Goal: Register for event/course

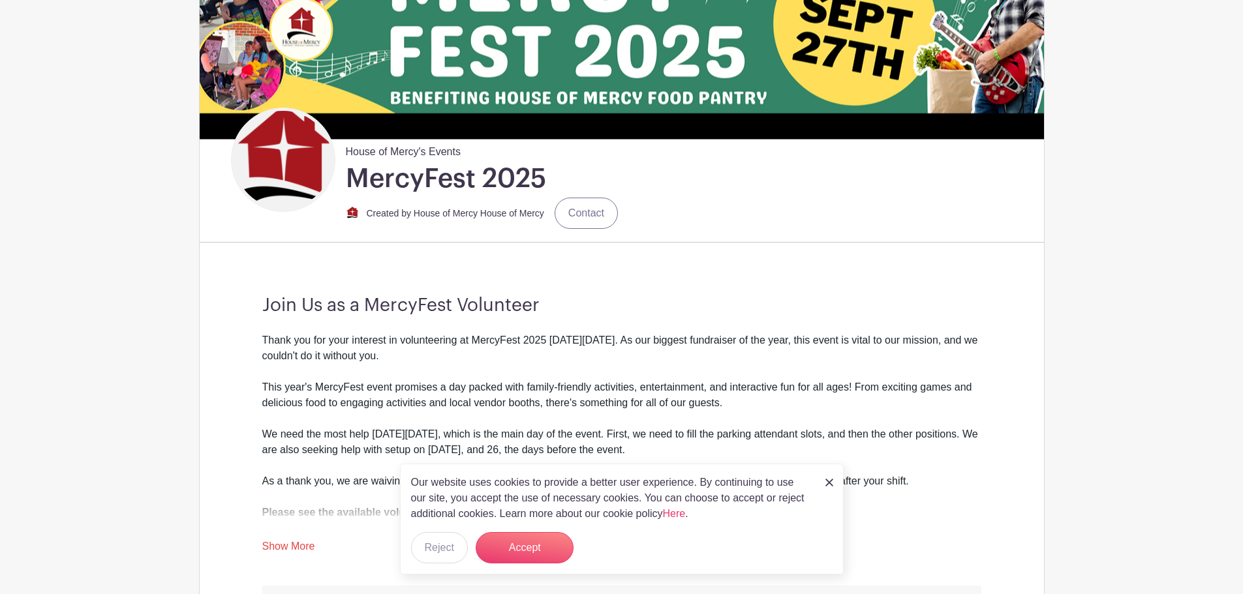
scroll to position [204, 0]
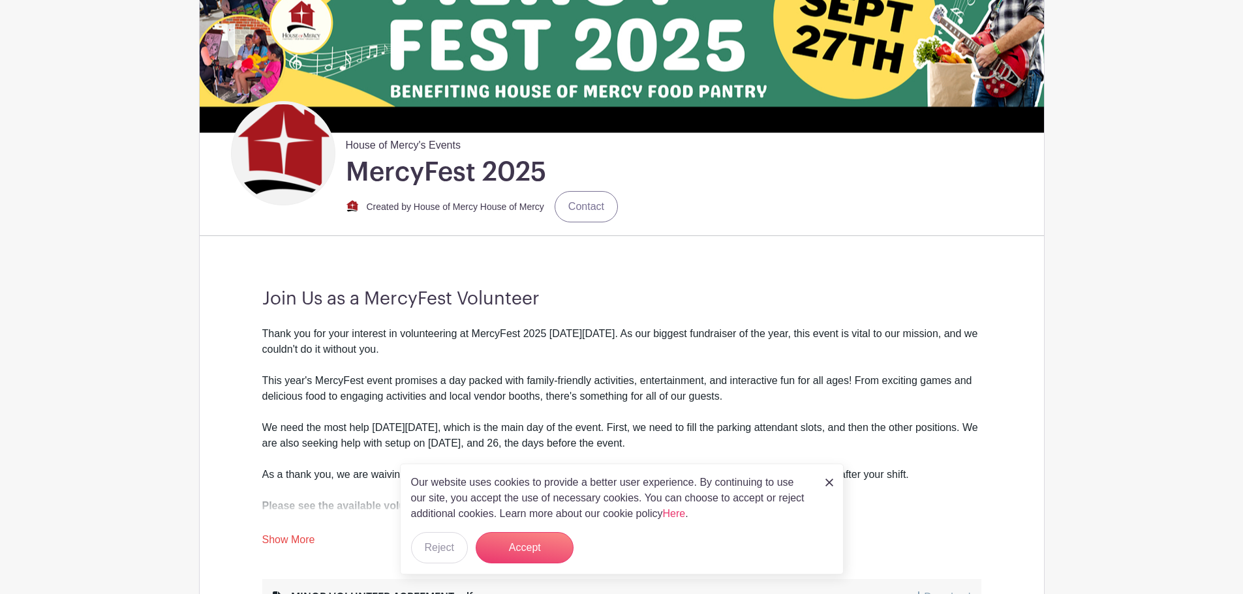
click at [829, 485] on img at bounding box center [829, 483] width 8 height 8
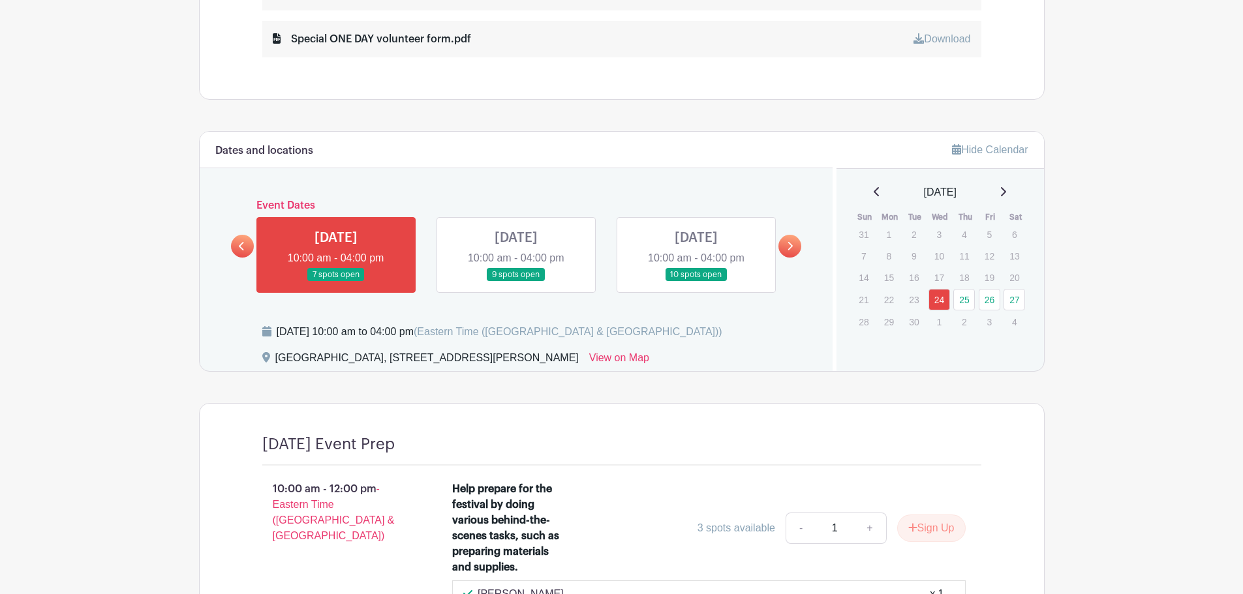
scroll to position [778, 0]
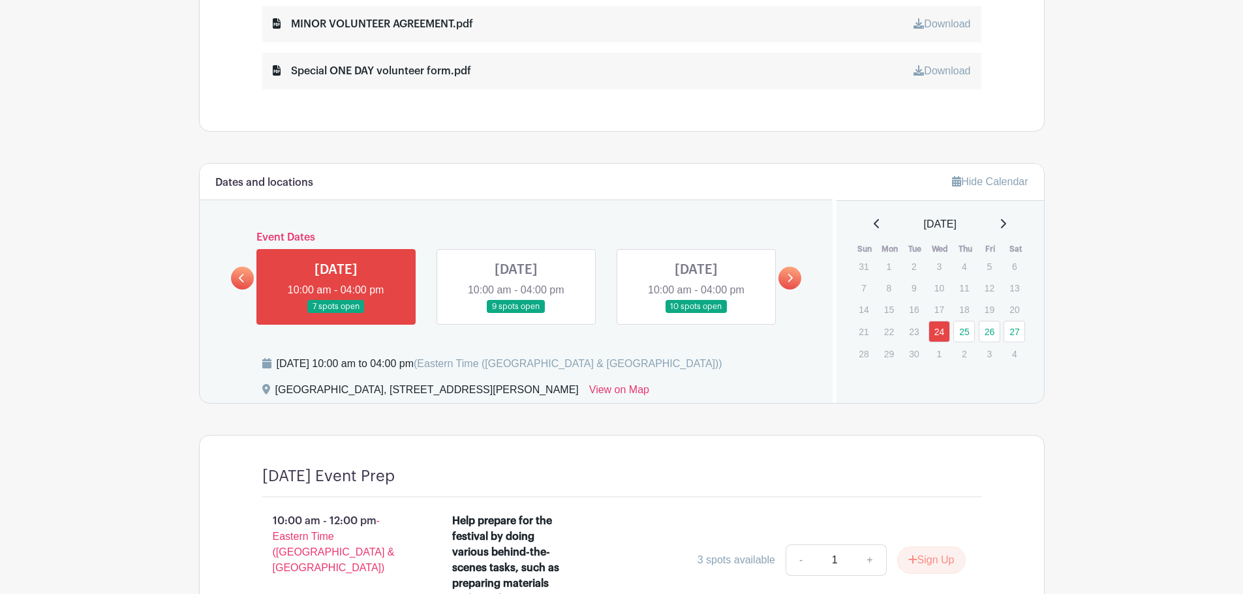
click at [790, 275] on icon at bounding box center [790, 278] width 5 height 8
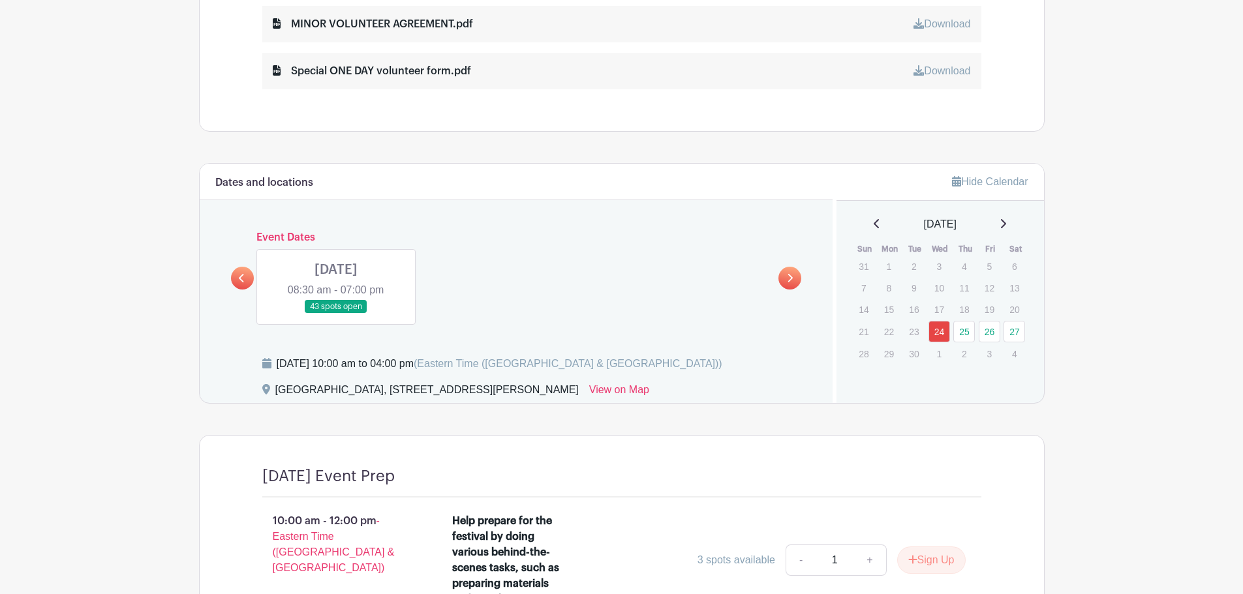
click at [336, 314] on link at bounding box center [336, 314] width 0 height 0
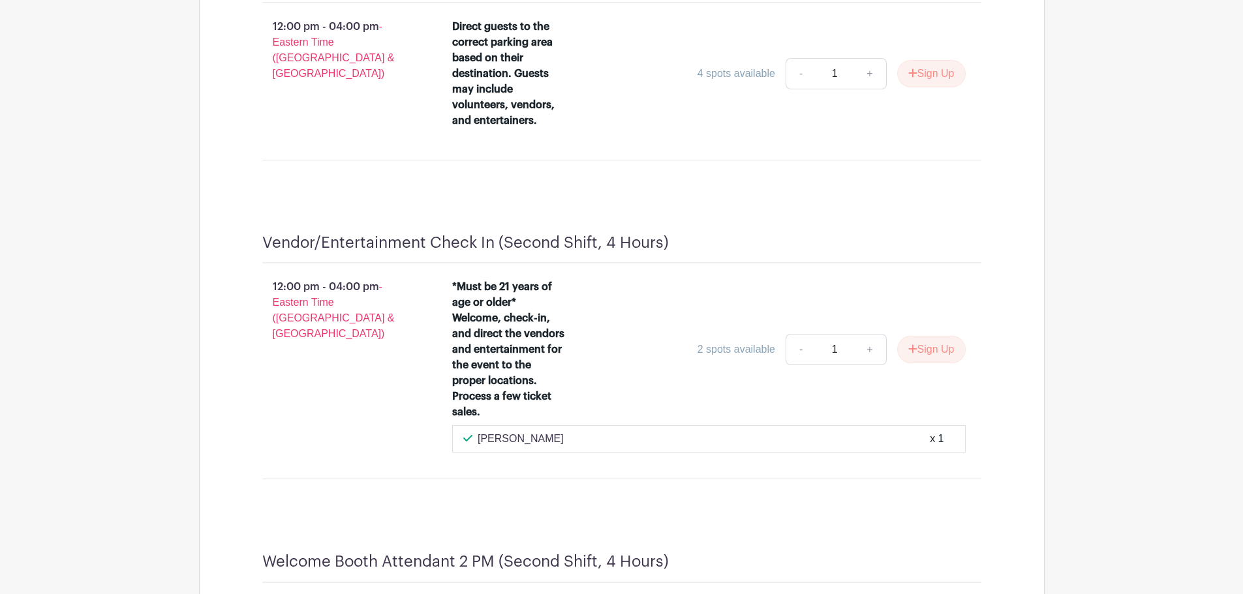
scroll to position [3018, 0]
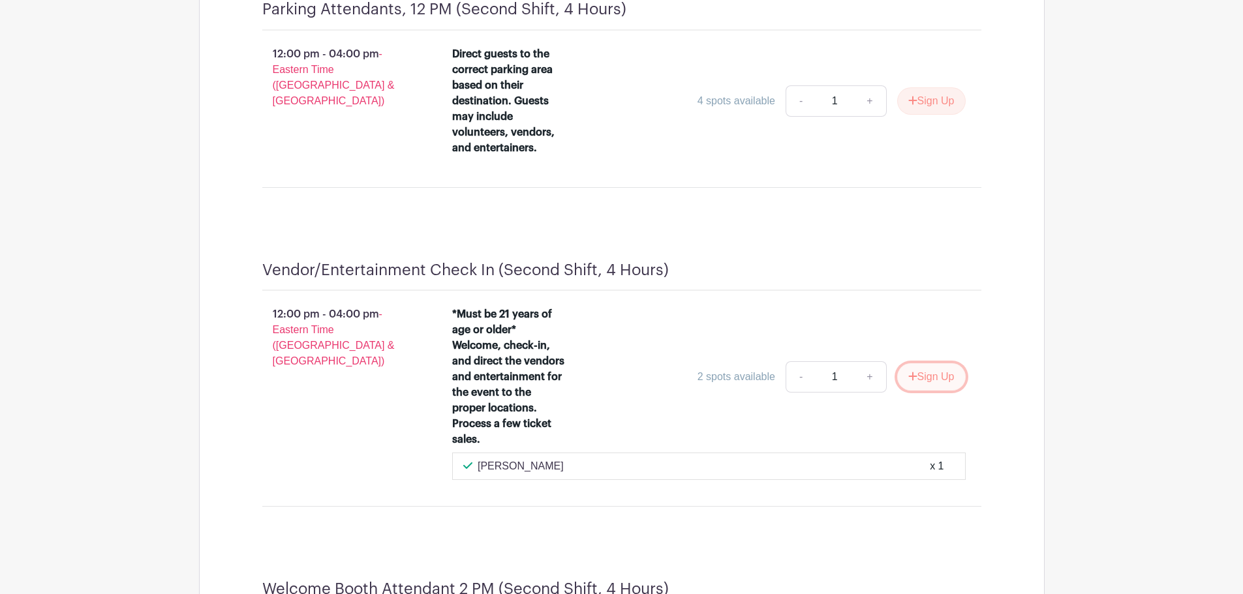
click at [931, 378] on button "Sign Up" at bounding box center [931, 376] width 69 height 27
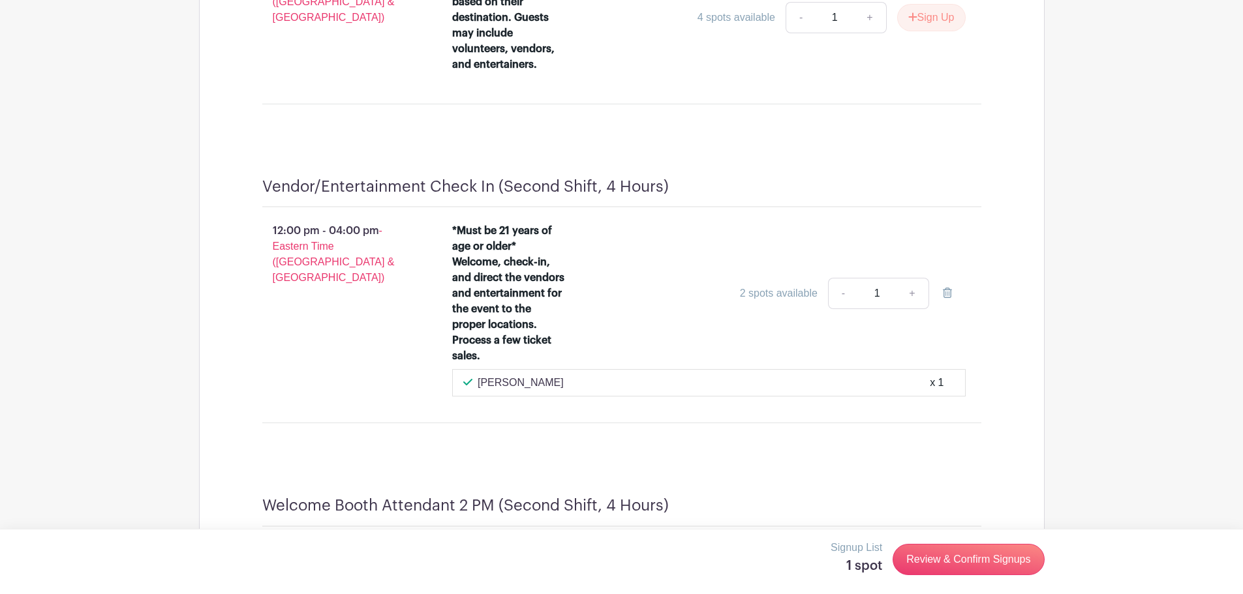
scroll to position [3123, 0]
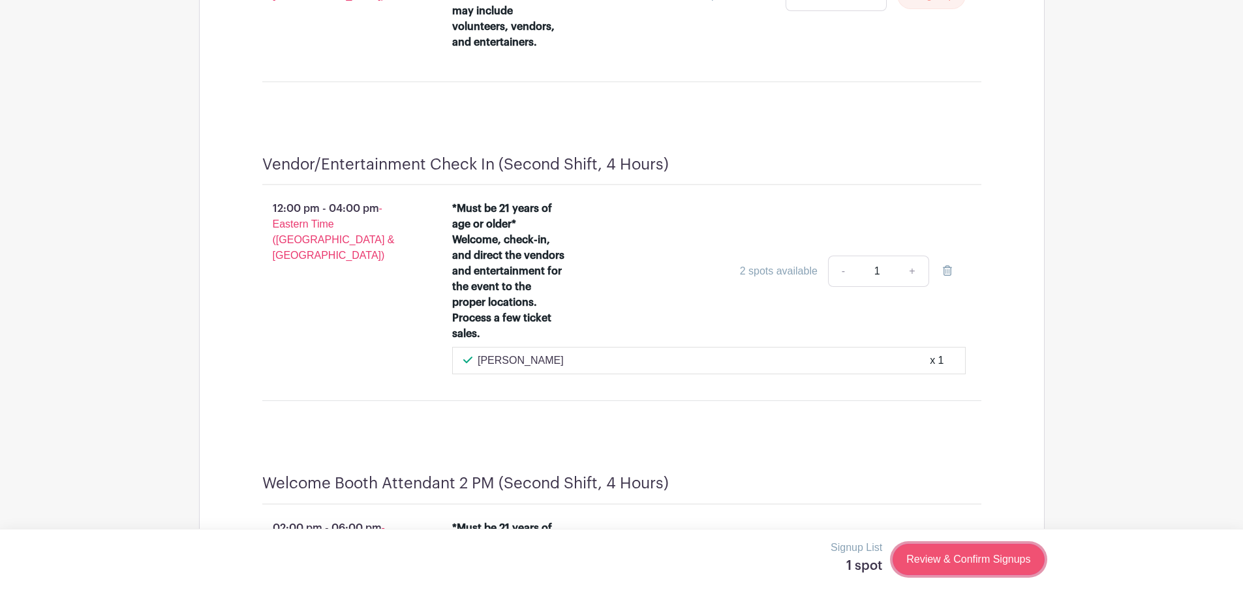
click at [947, 561] on link "Review & Confirm Signups" at bounding box center [968, 559] width 151 height 31
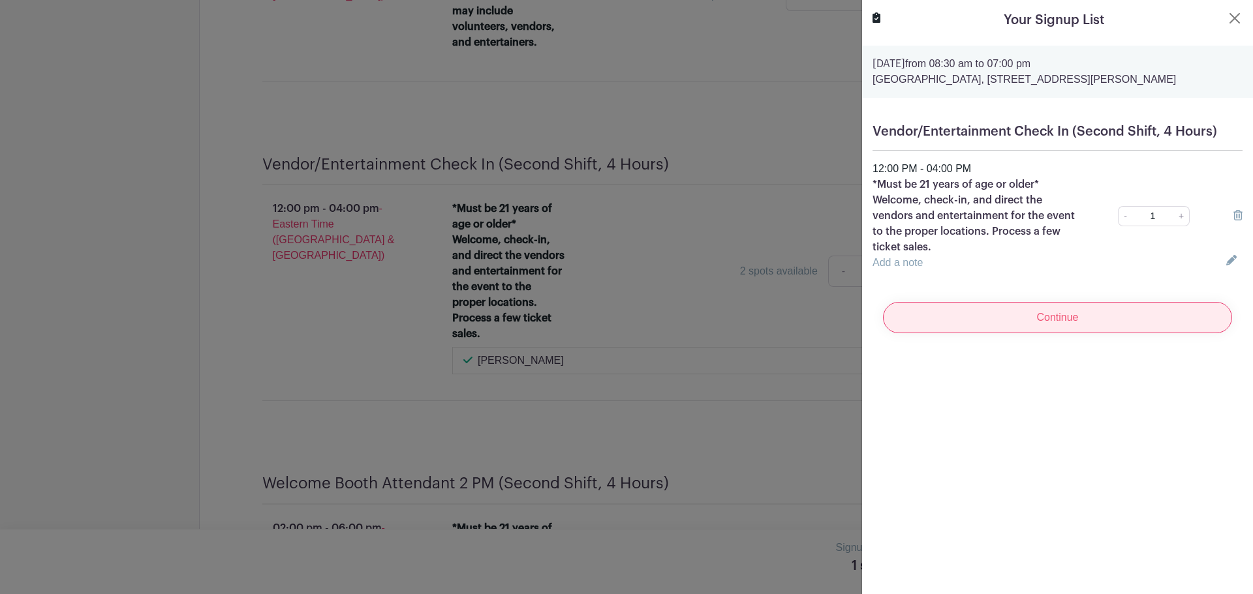
click at [1050, 322] on input "Continue" at bounding box center [1057, 317] width 349 height 31
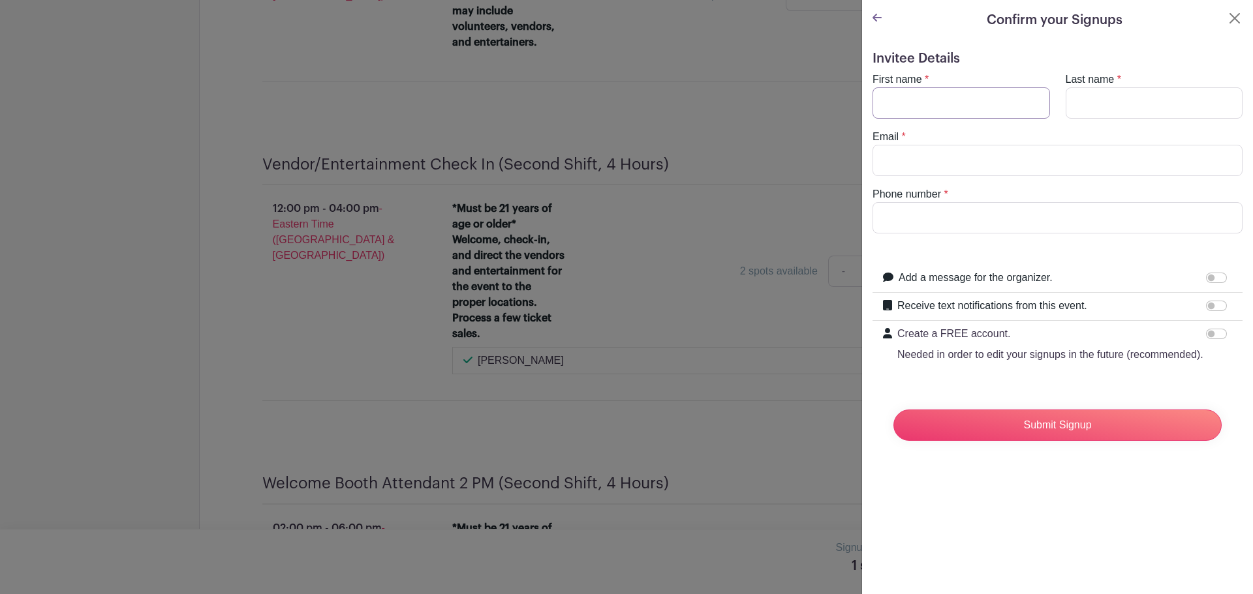
click at [926, 96] on input "First name" at bounding box center [960, 102] width 177 height 31
type input "[PERSON_NAME]"
click at [1086, 100] on input "Last name" at bounding box center [1154, 102] width 177 height 31
type input "[PERSON_NAME]"
click at [947, 155] on input "Email" at bounding box center [1057, 160] width 370 height 31
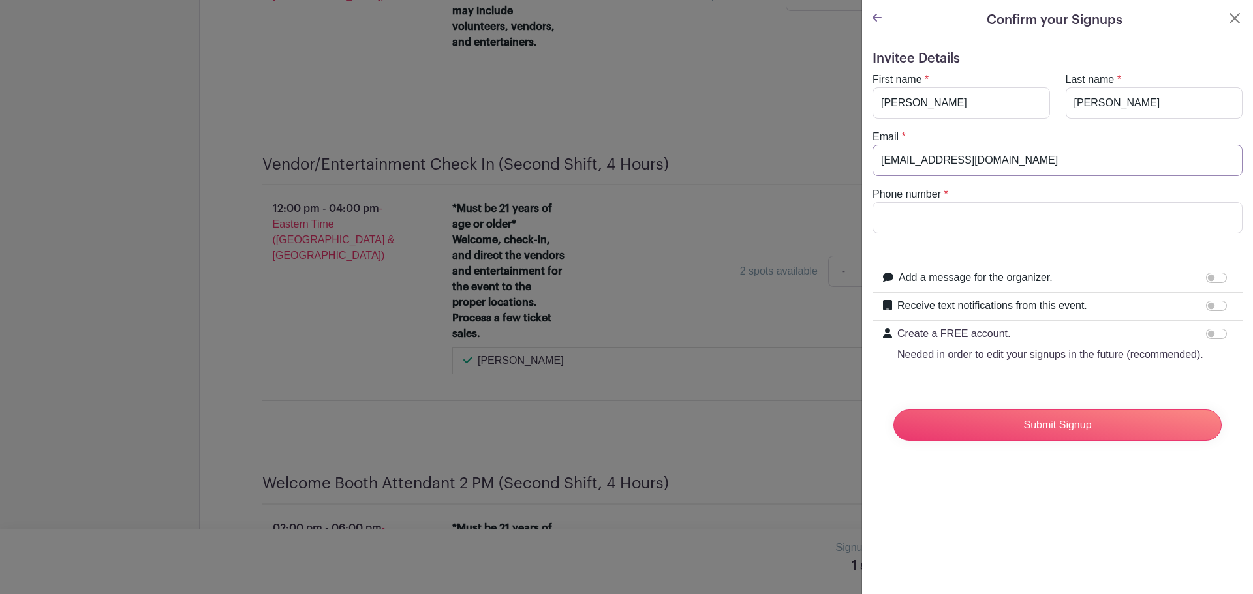
type input "[EMAIL_ADDRESS][DOMAIN_NAME]"
click at [912, 209] on input "Phone number" at bounding box center [1057, 217] width 370 height 31
type input "[PHONE_NUMBER]"
drag, startPoint x: 1199, startPoint y: 336, endPoint x: 1212, endPoint y: 336, distance: 13.0
click at [1212, 336] on input "Create a FREE account. Needed in order to edit your signups in the future (reco…" at bounding box center [1216, 334] width 21 height 10
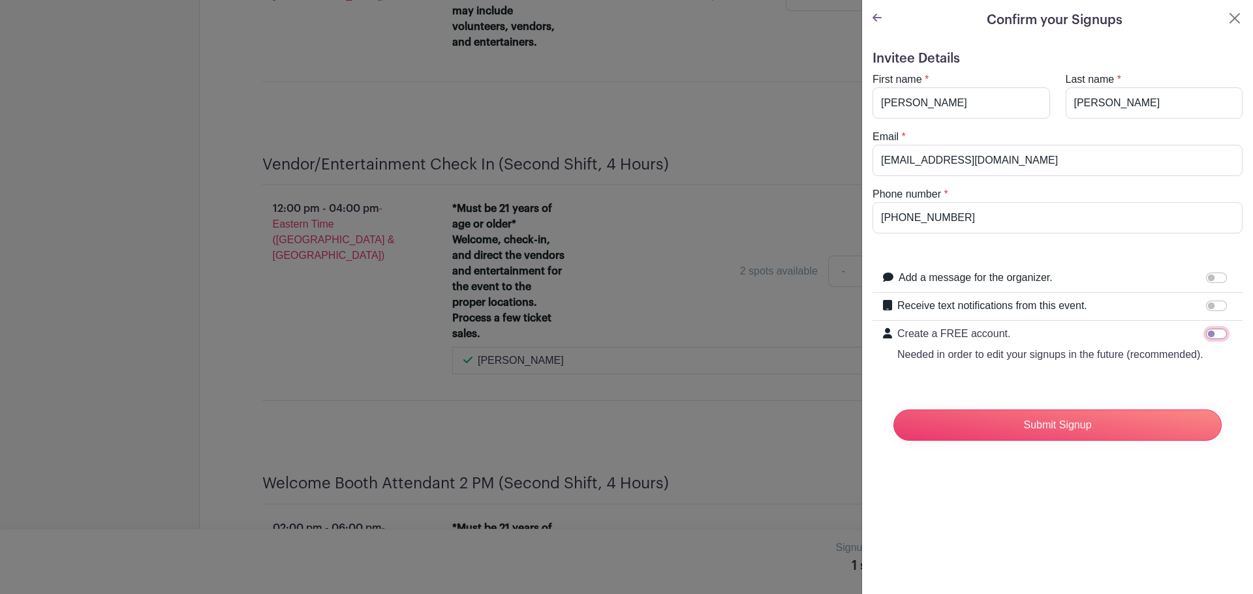
checkbox input "true"
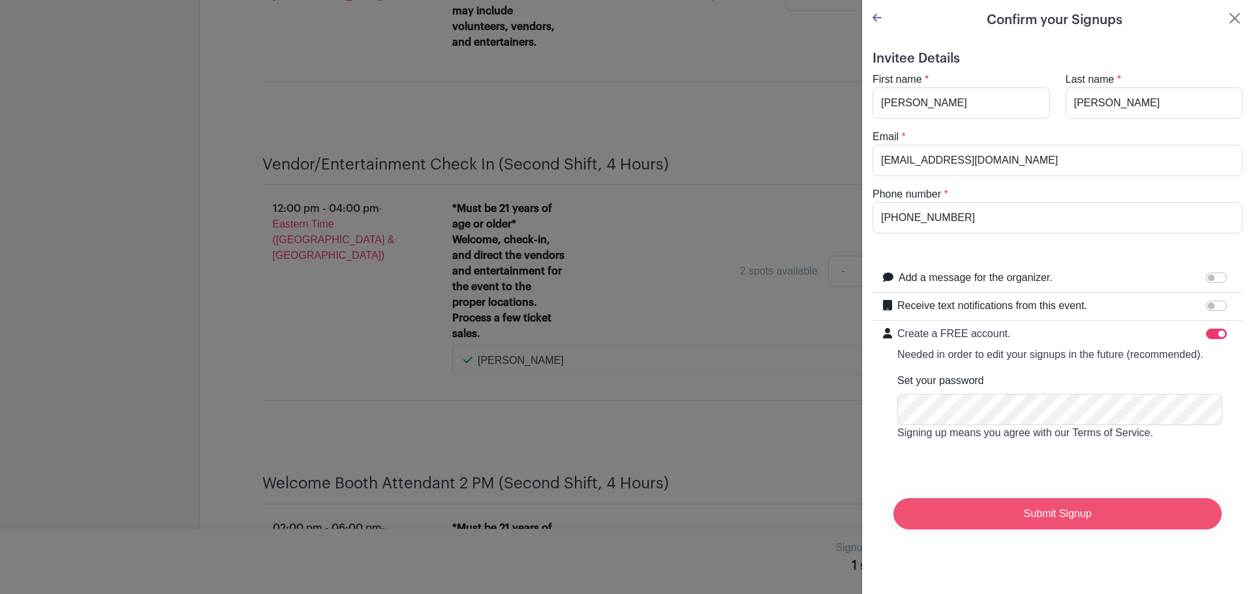
click at [1042, 530] on input "Submit Signup" at bounding box center [1057, 514] width 328 height 31
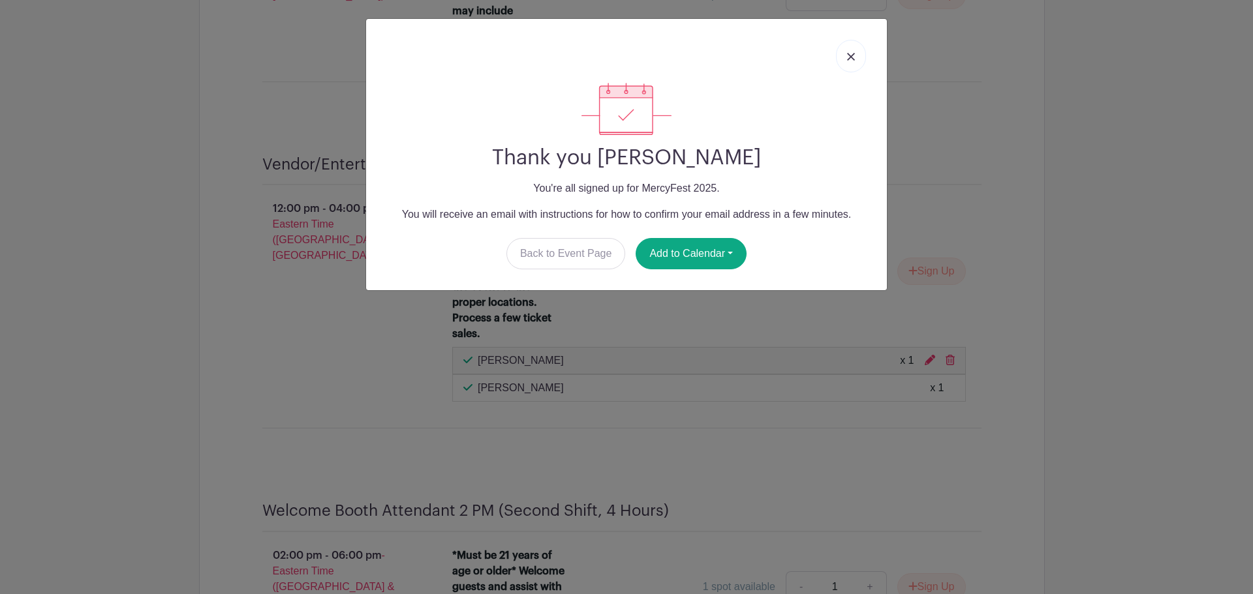
click at [854, 56] on img at bounding box center [851, 57] width 8 height 8
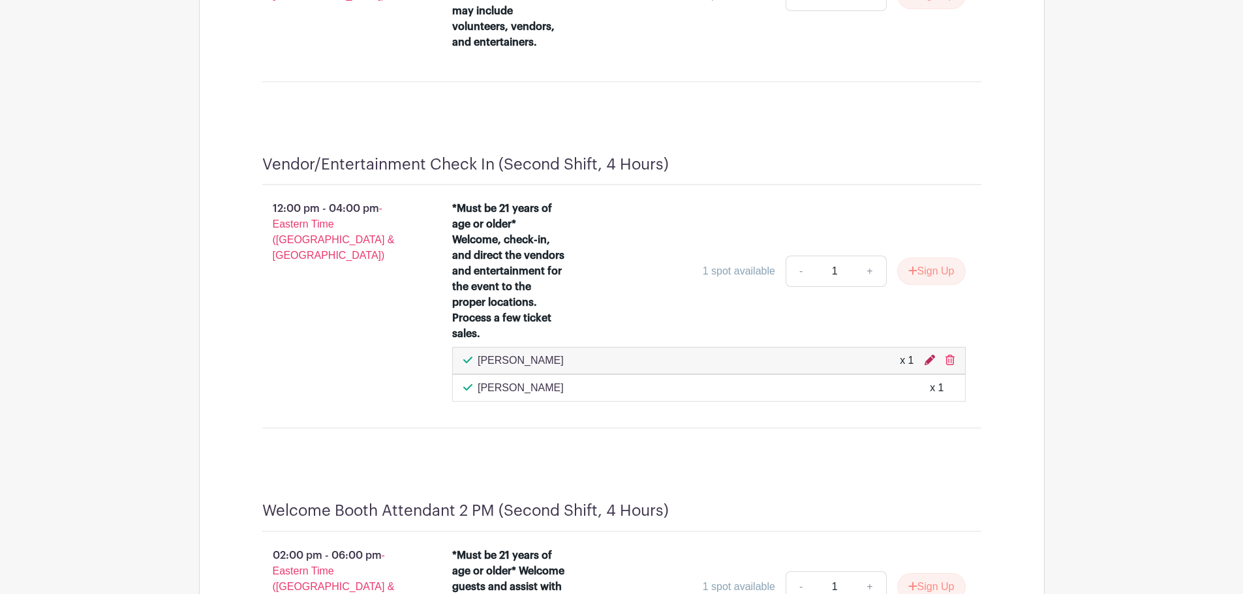
click at [927, 361] on icon at bounding box center [930, 360] width 10 height 10
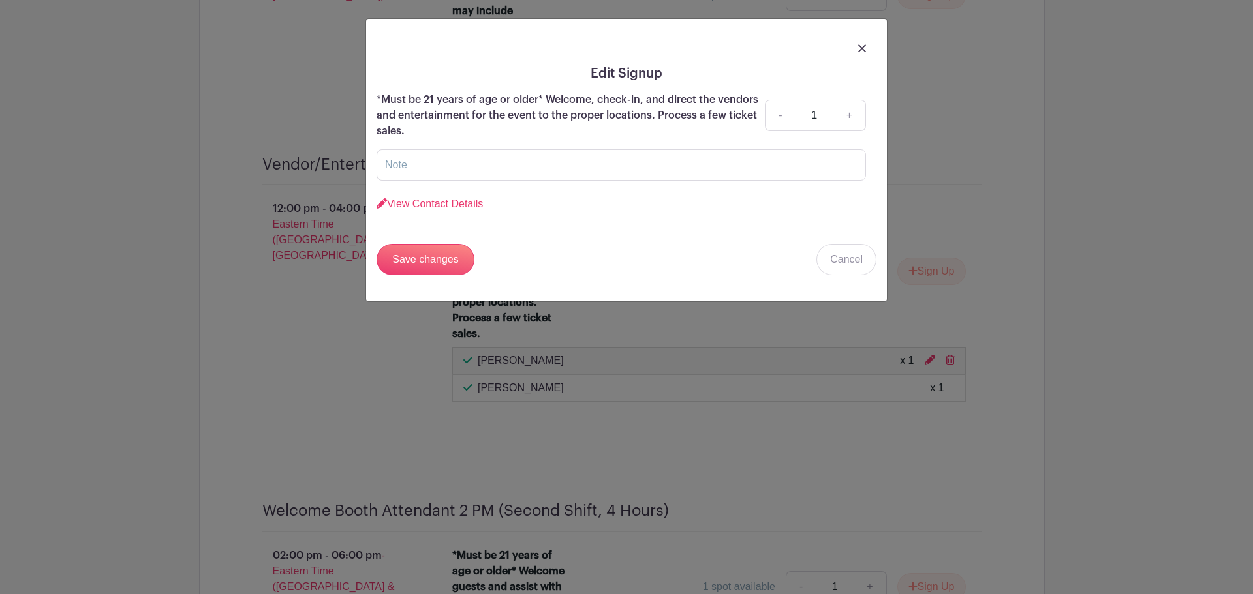
click at [864, 43] on link at bounding box center [862, 48] width 8 height 16
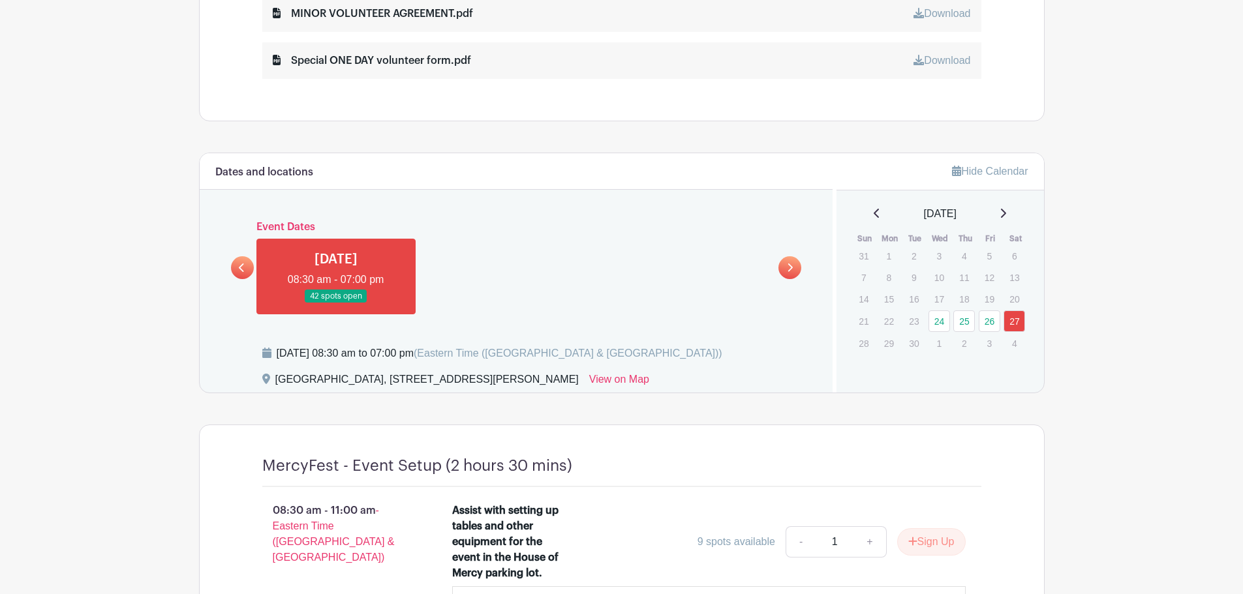
scroll to position [666, 0]
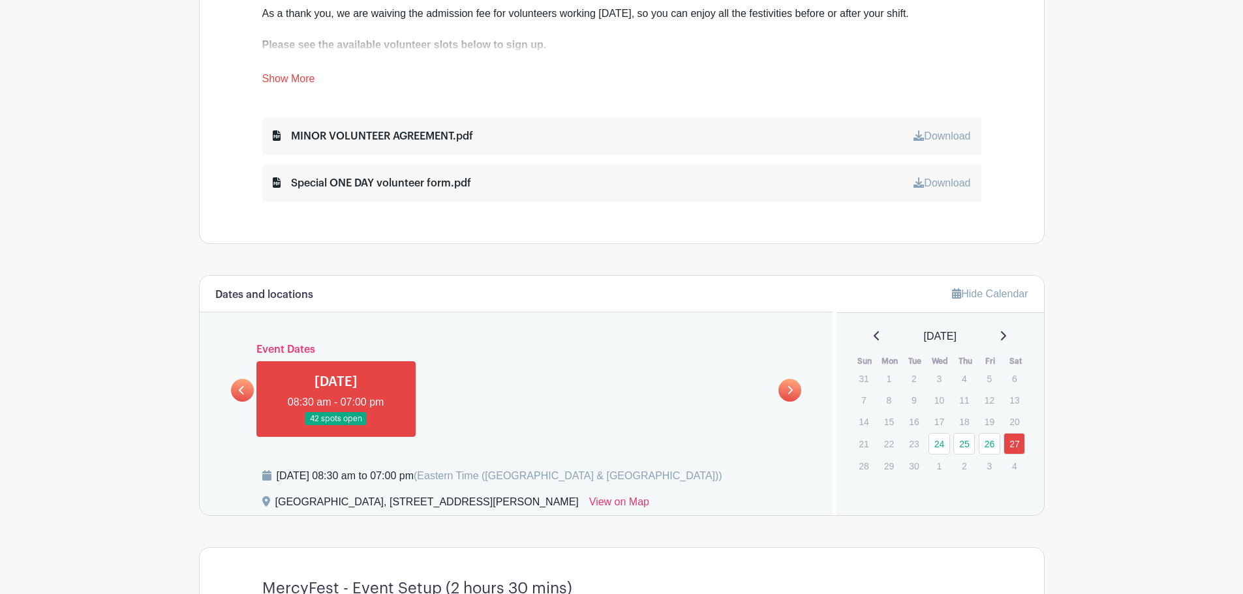
click at [915, 185] on icon at bounding box center [918, 182] width 10 height 10
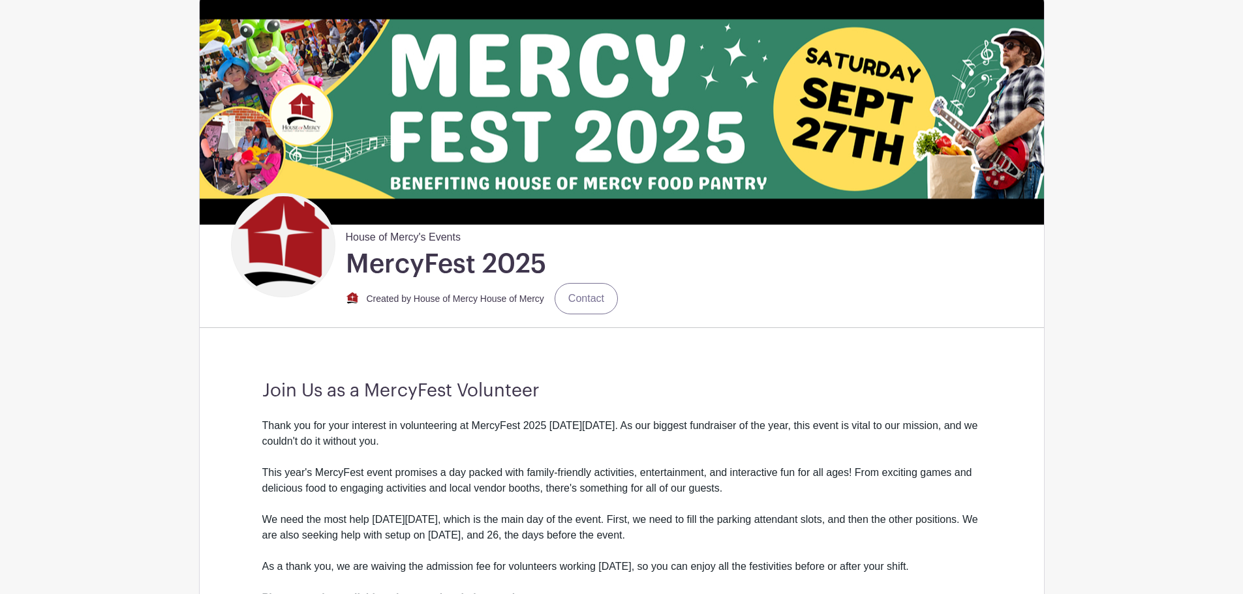
scroll to position [0, 0]
